Goal: Find specific page/section: Find specific page/section

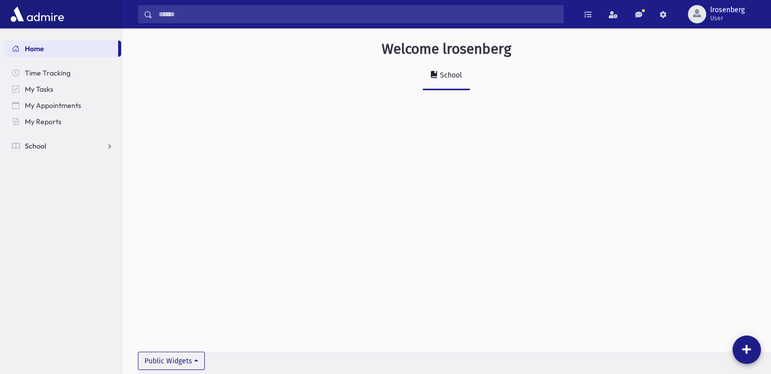
click at [56, 140] on link "School" at bounding box center [62, 146] width 117 height 16
click at [47, 167] on link "Students" at bounding box center [62, 162] width 117 height 16
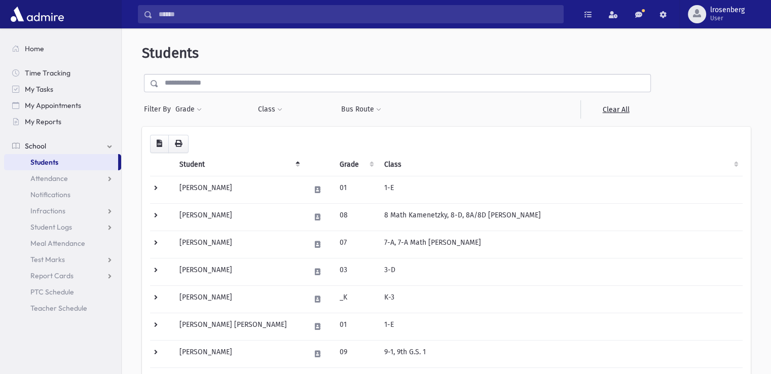
click at [209, 84] on input "text" at bounding box center [405, 83] width 492 height 18
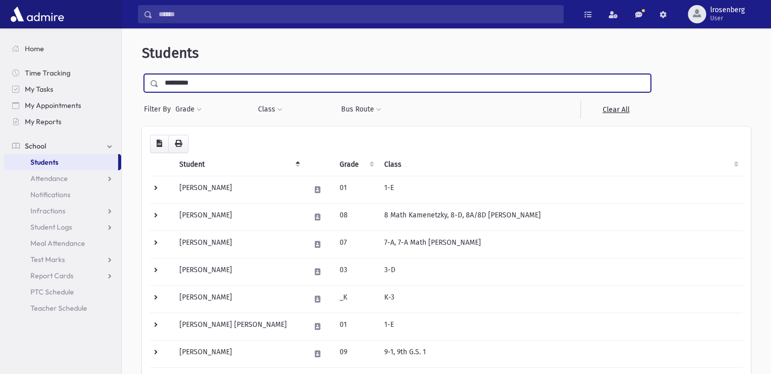
type input "*********"
click at [142, 74] on input "submit" at bounding box center [156, 81] width 28 height 14
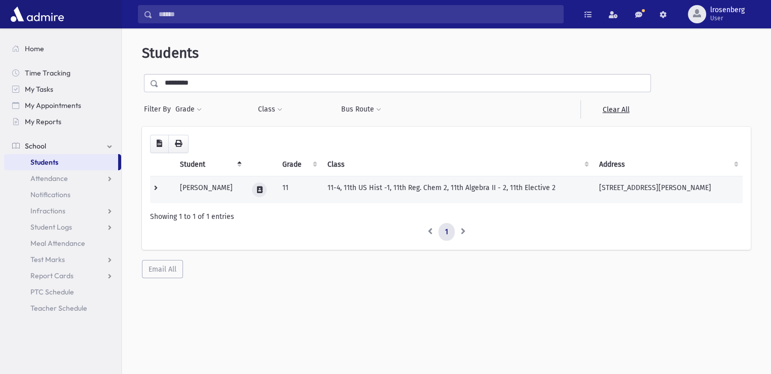
click at [264, 186] on button at bounding box center [259, 190] width 15 height 15
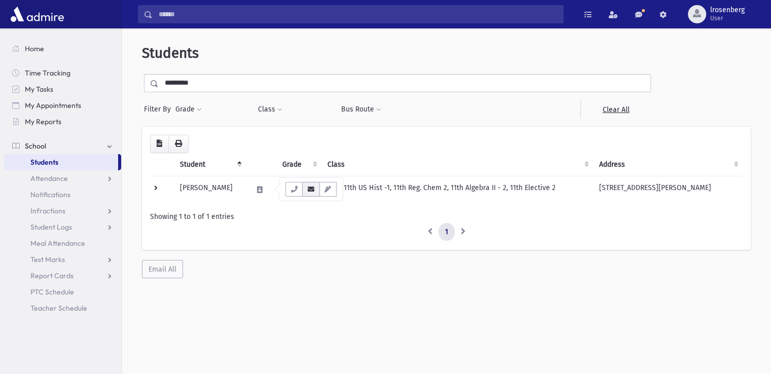
click at [309, 186] on icon "button" at bounding box center [311, 189] width 8 height 7
